Goal: Information Seeking & Learning: Learn about a topic

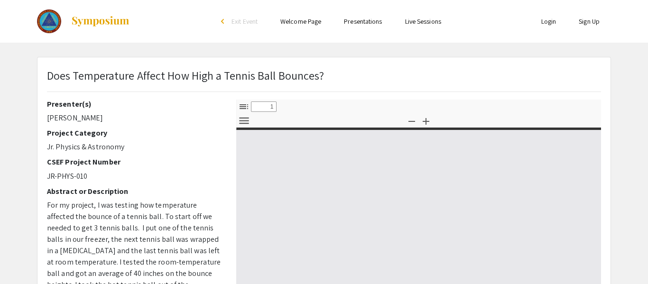
select select "custom"
type input "0"
select select "custom"
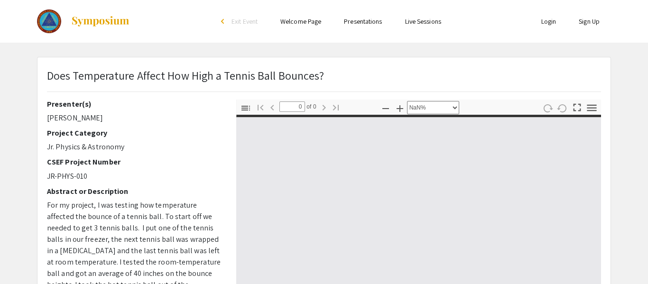
type input "1"
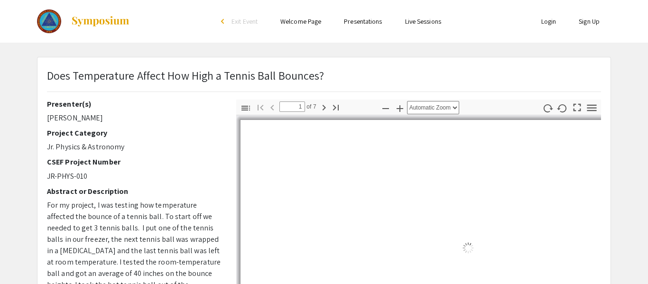
select select "auto"
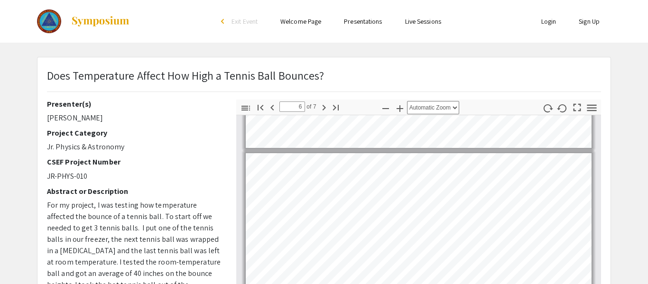
type input "7"
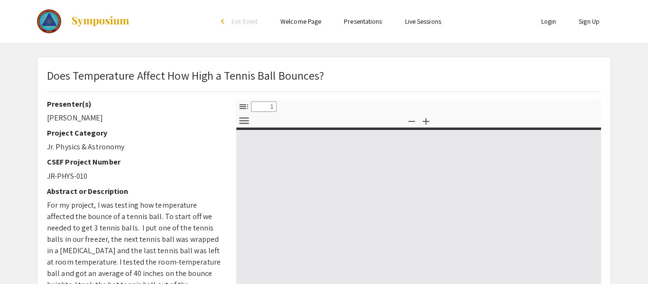
select select "custom"
type input "0"
select select "custom"
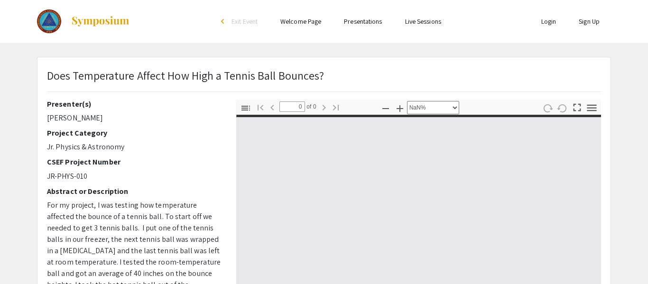
type input "1"
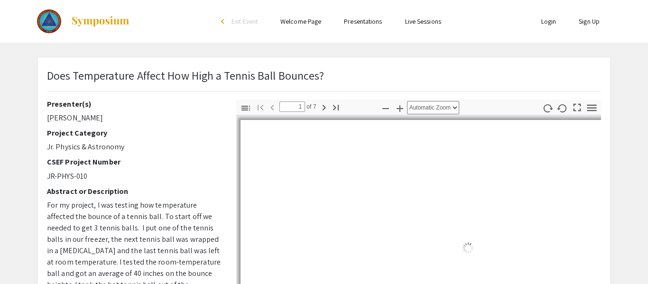
select select "auto"
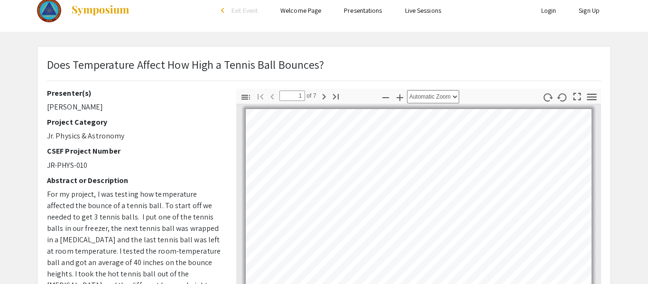
scroll to position [13, 0]
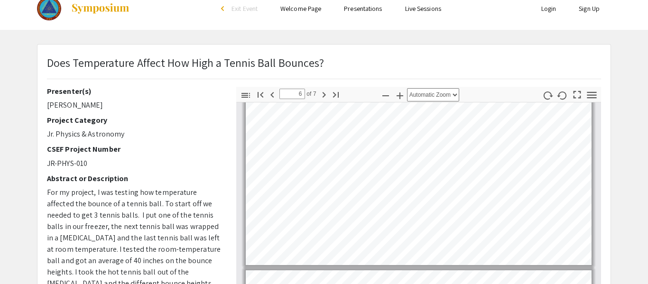
type input "7"
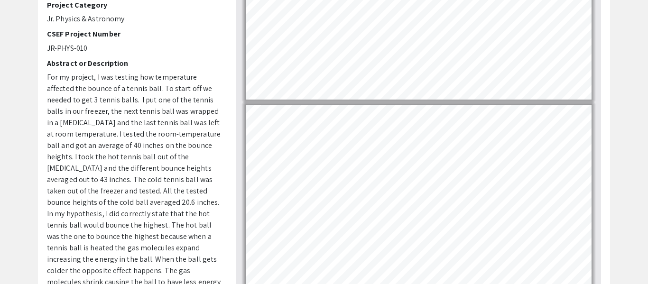
scroll to position [129, 0]
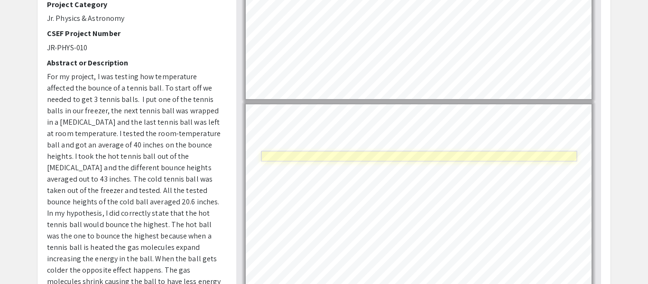
click at [465, 154] on link "Page 7" at bounding box center [419, 156] width 316 height 10
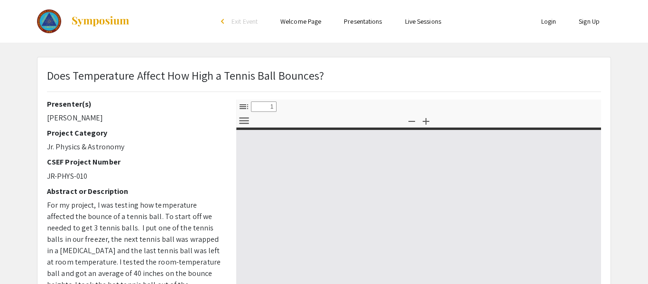
select select "custom"
type input "0"
select select "custom"
type input "1"
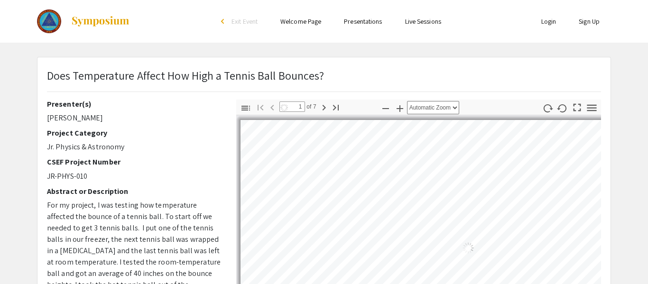
select select "auto"
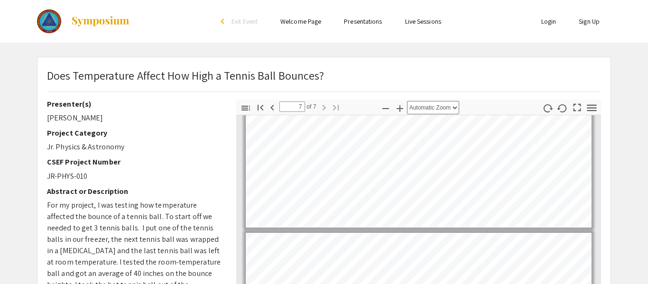
scroll to position [305, 0]
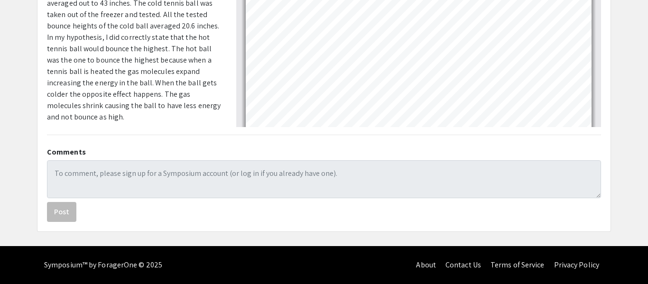
type input "2"
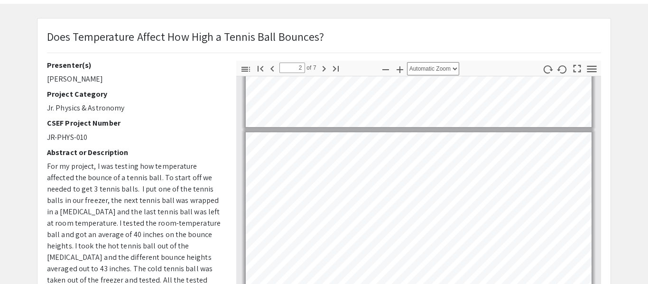
scroll to position [0, 0]
